Goal: Navigation & Orientation: Find specific page/section

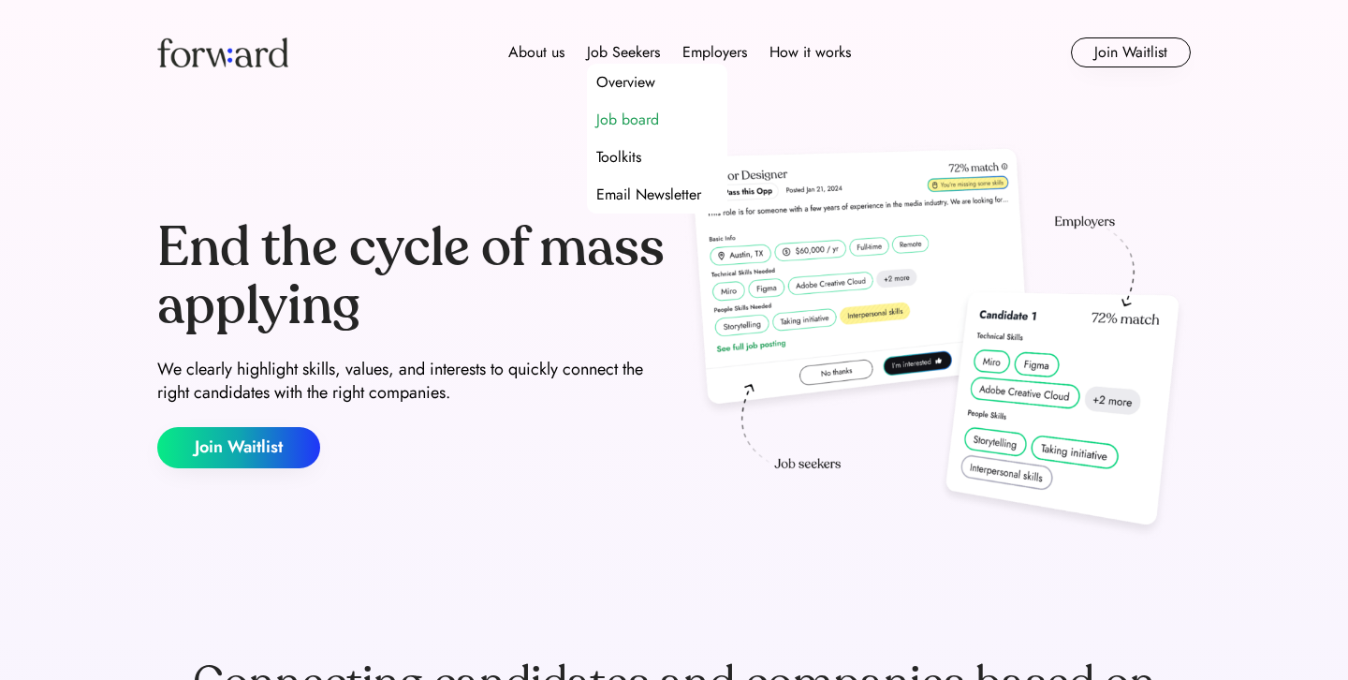
click at [626, 113] on div "Job board" at bounding box center [627, 120] width 63 height 22
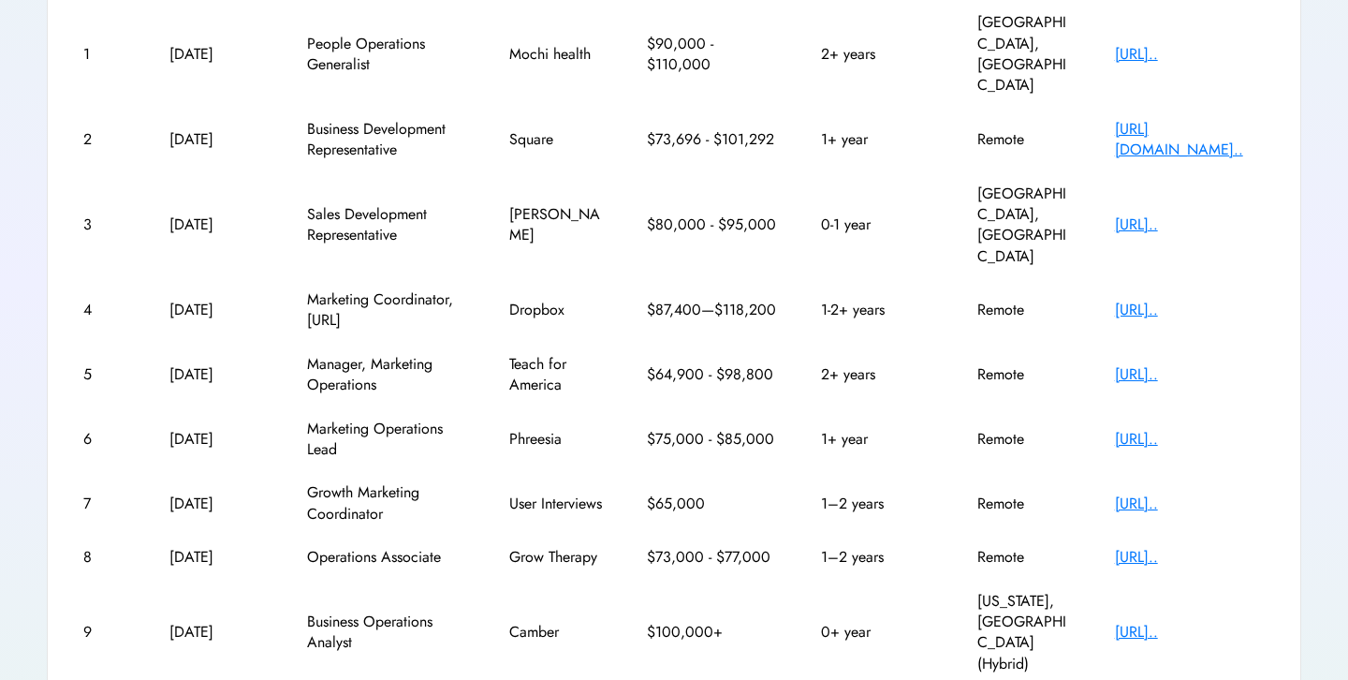
scroll to position [419, 0]
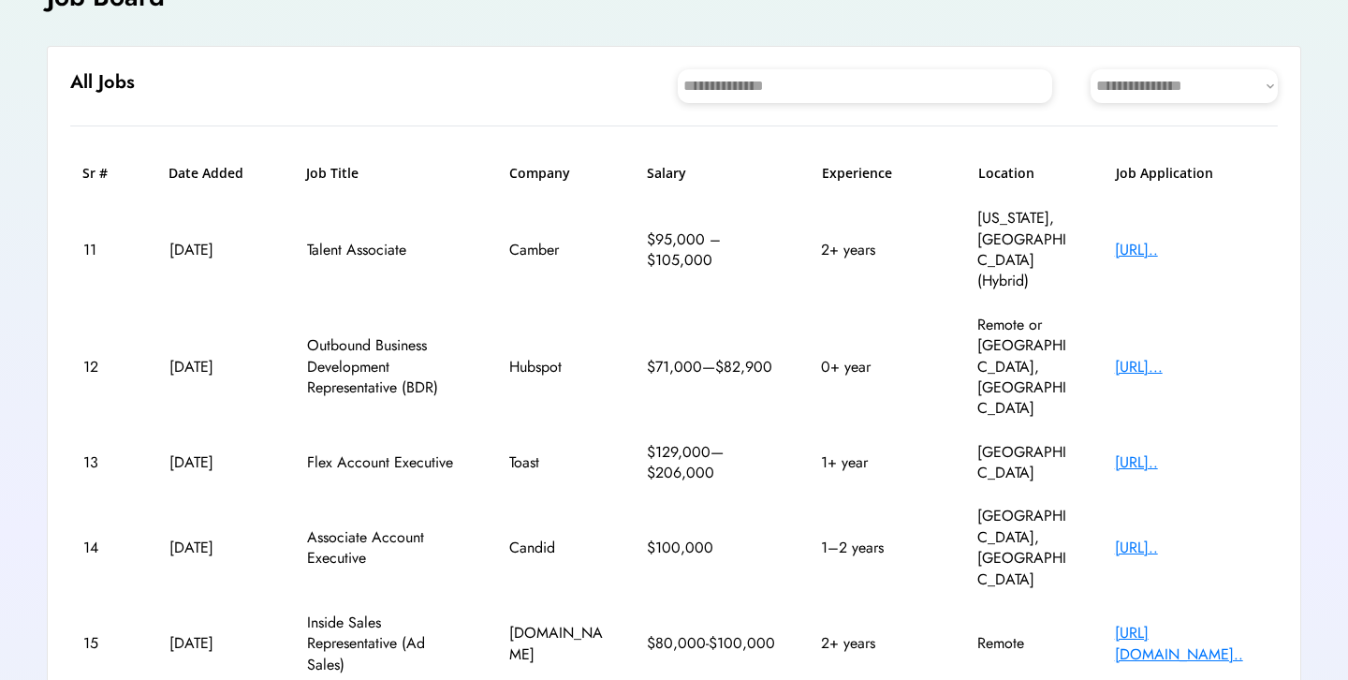
scroll to position [119, 0]
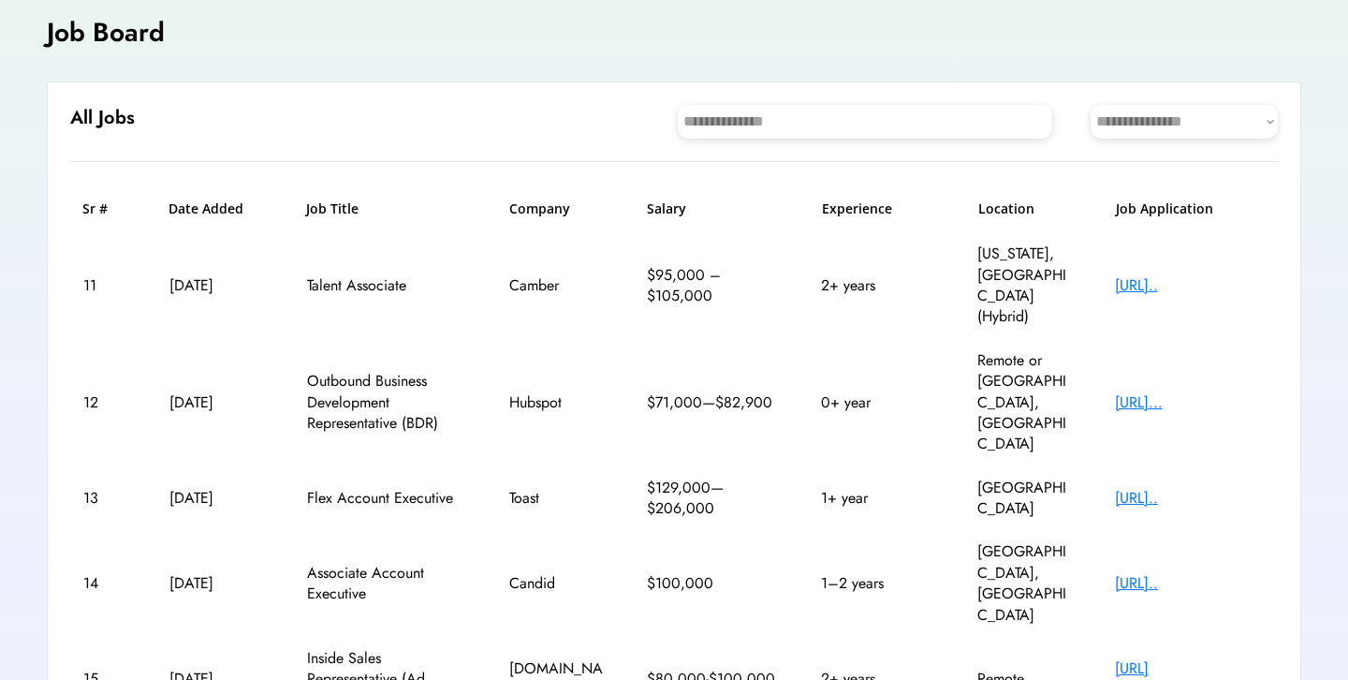
click at [1151, 392] on div "https://www.hubspot...." at bounding box center [1190, 402] width 150 height 21
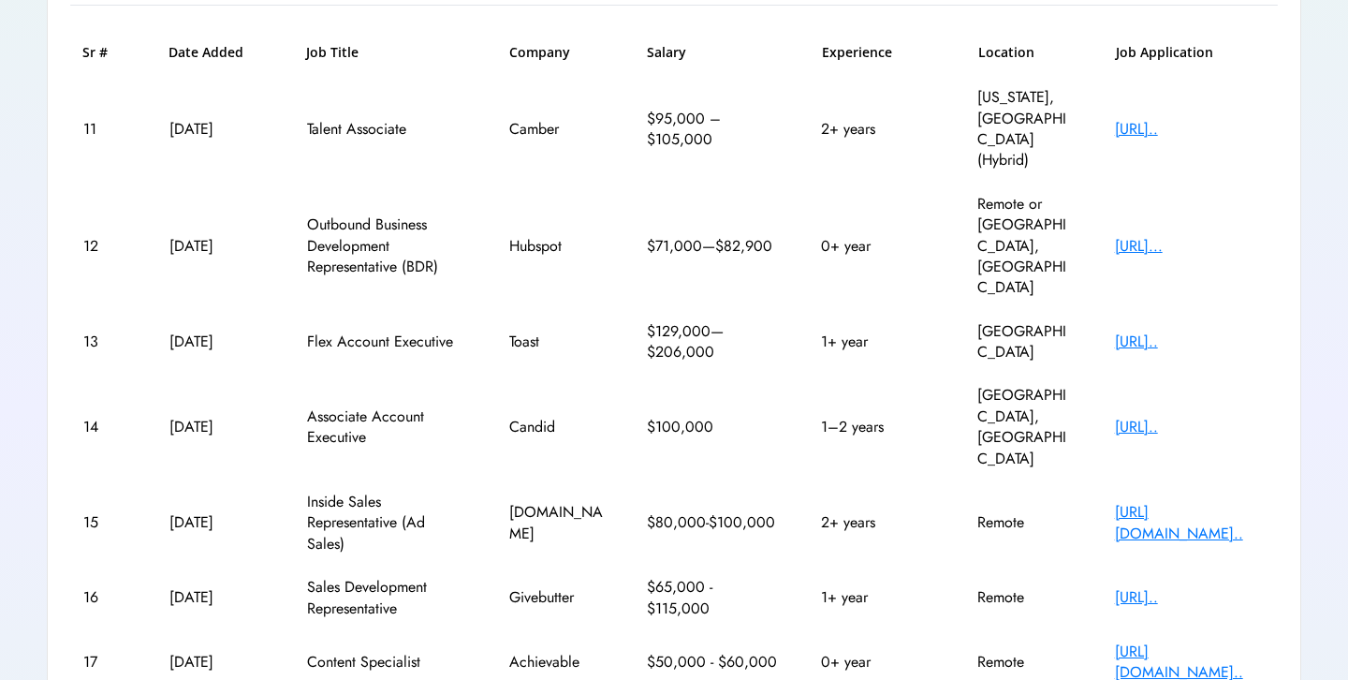
scroll to position [284, 0]
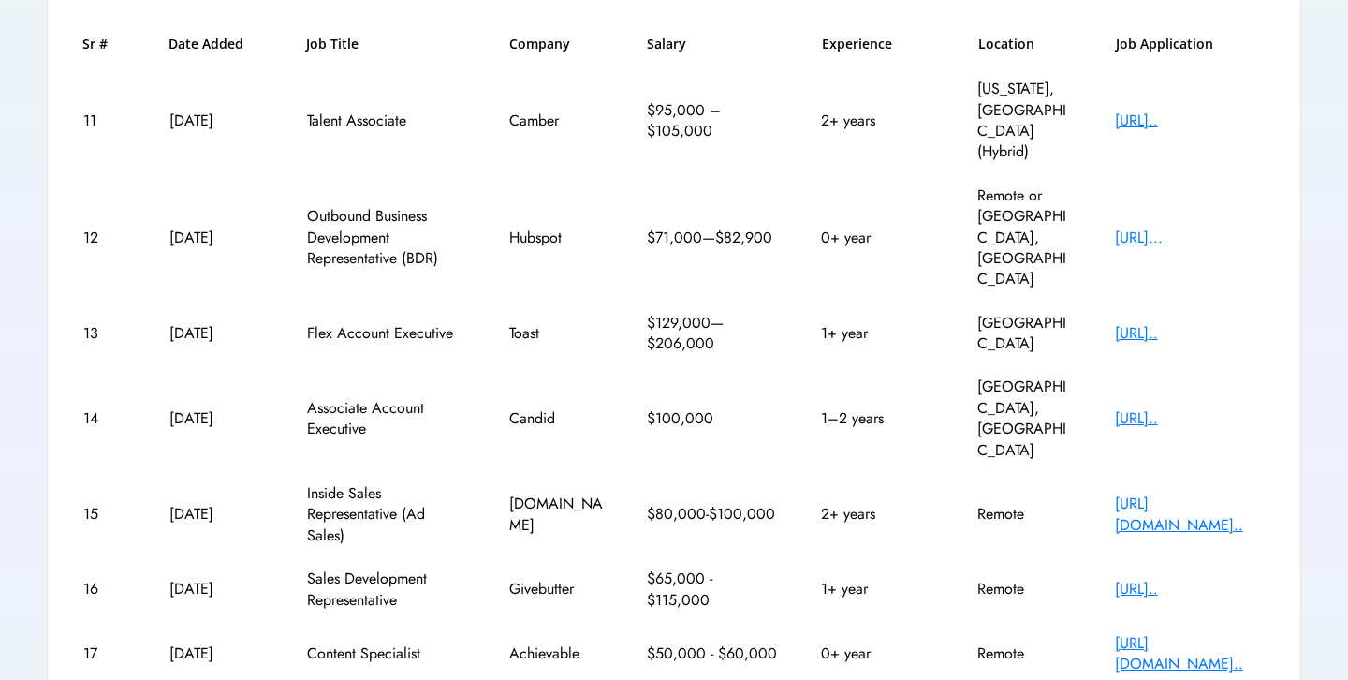
click at [1169, 633] on div "https://app.dover.co..." at bounding box center [1190, 654] width 150 height 42
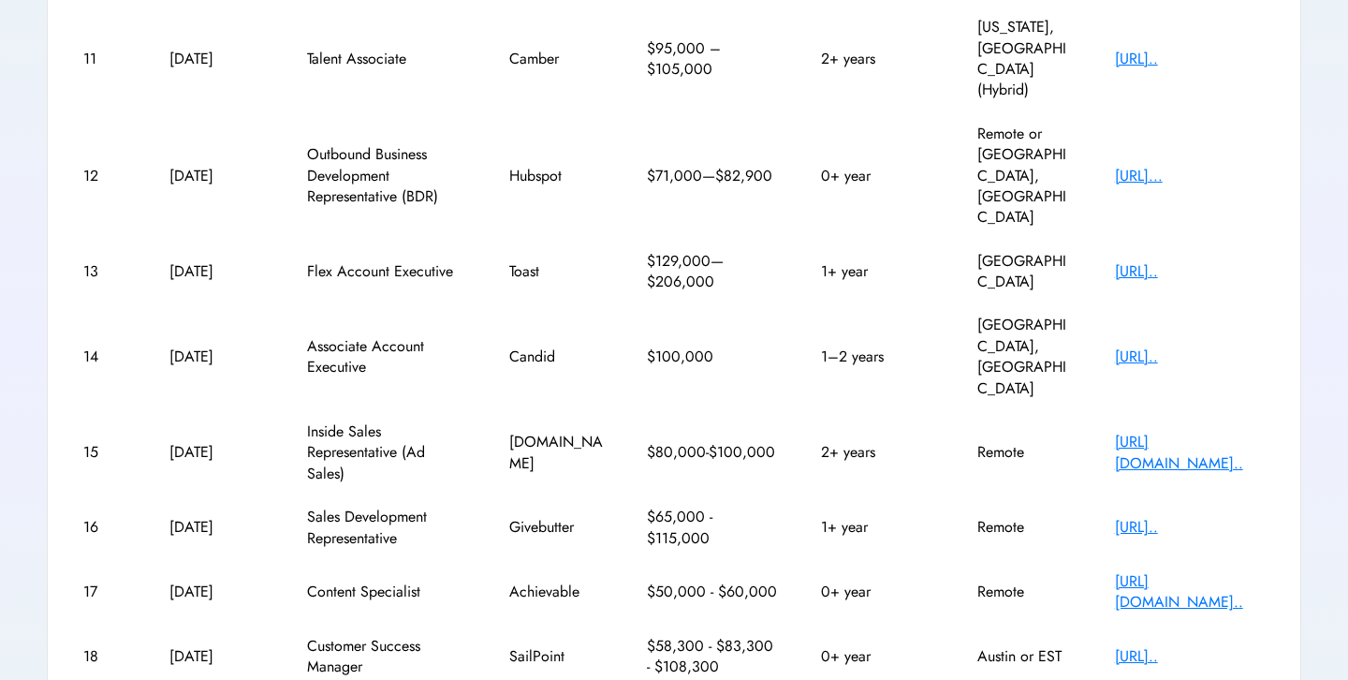
scroll to position [461, 0]
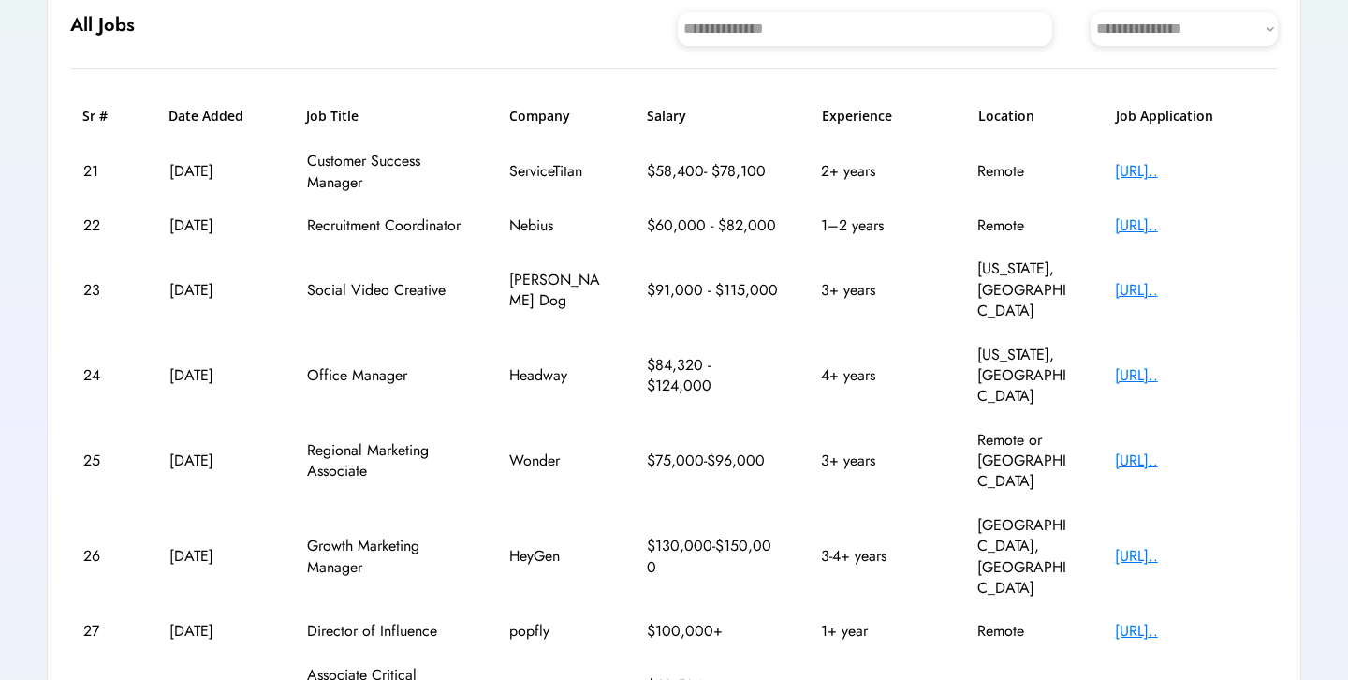
scroll to position [213, 0]
